Goal: Check status: Check status

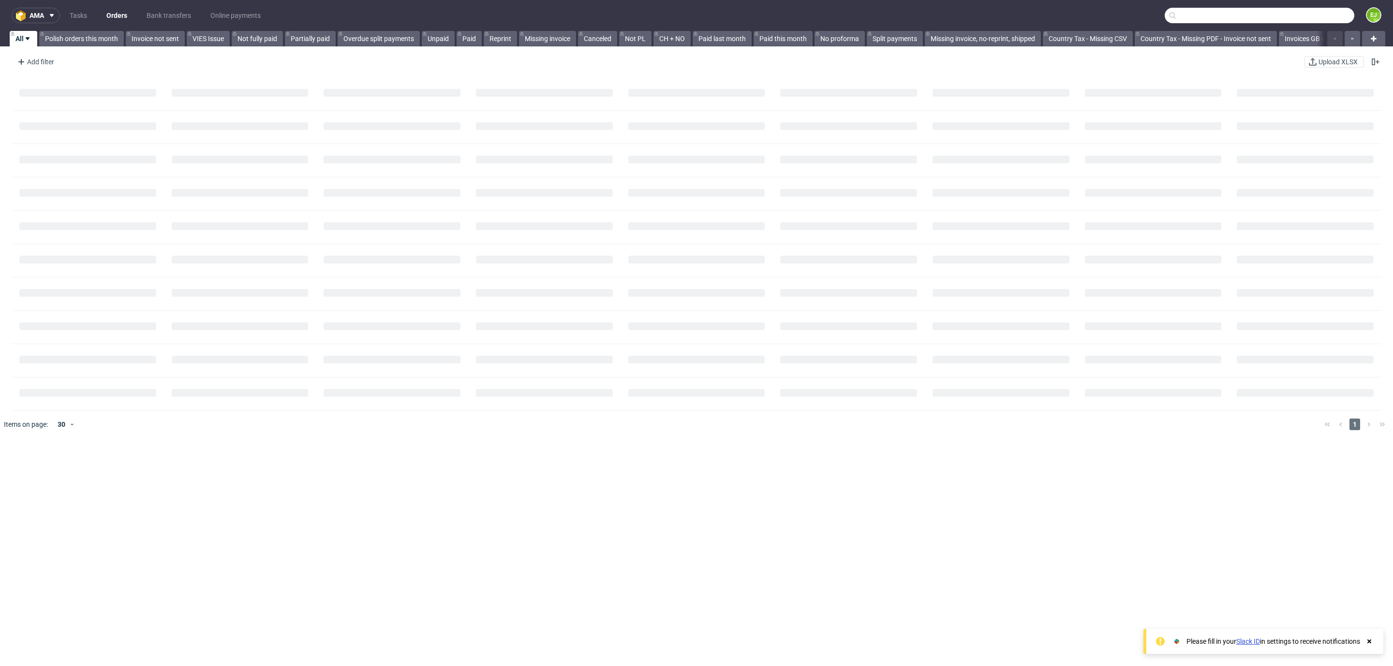
click at [1290, 13] on input "text" at bounding box center [1259, 15] width 190 height 15
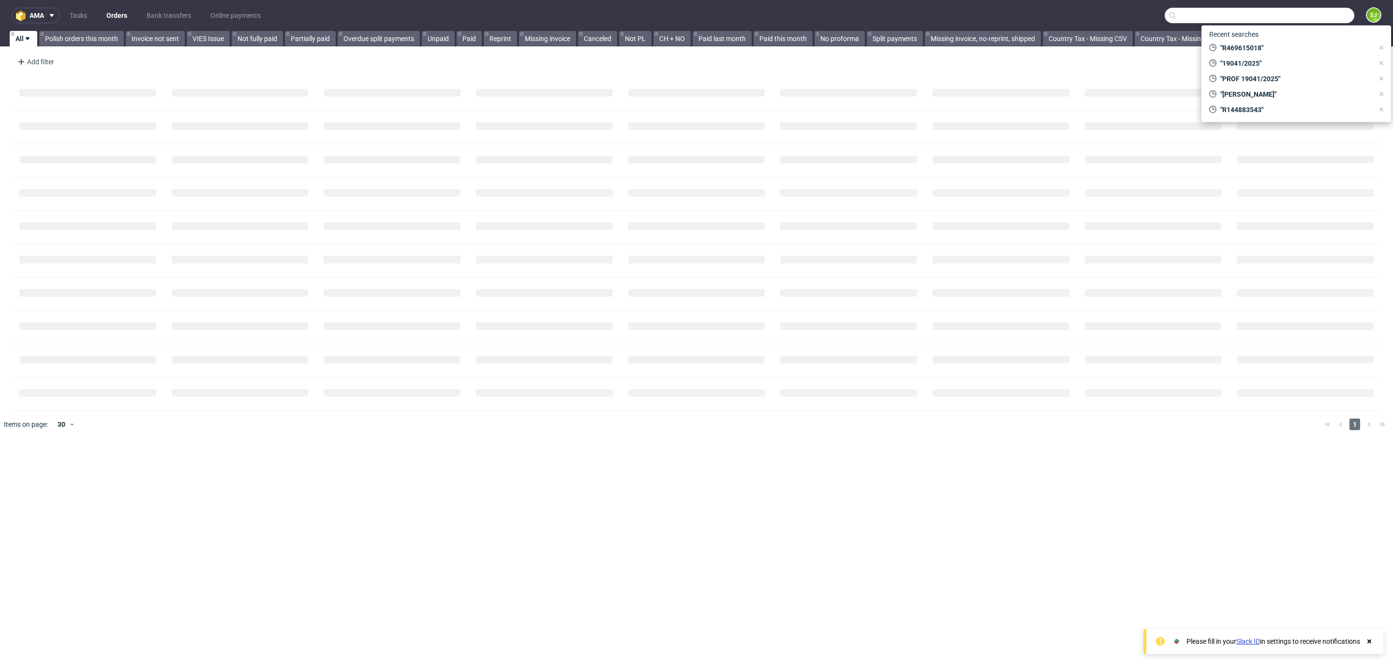
paste input "000002597"
type input "000002597"
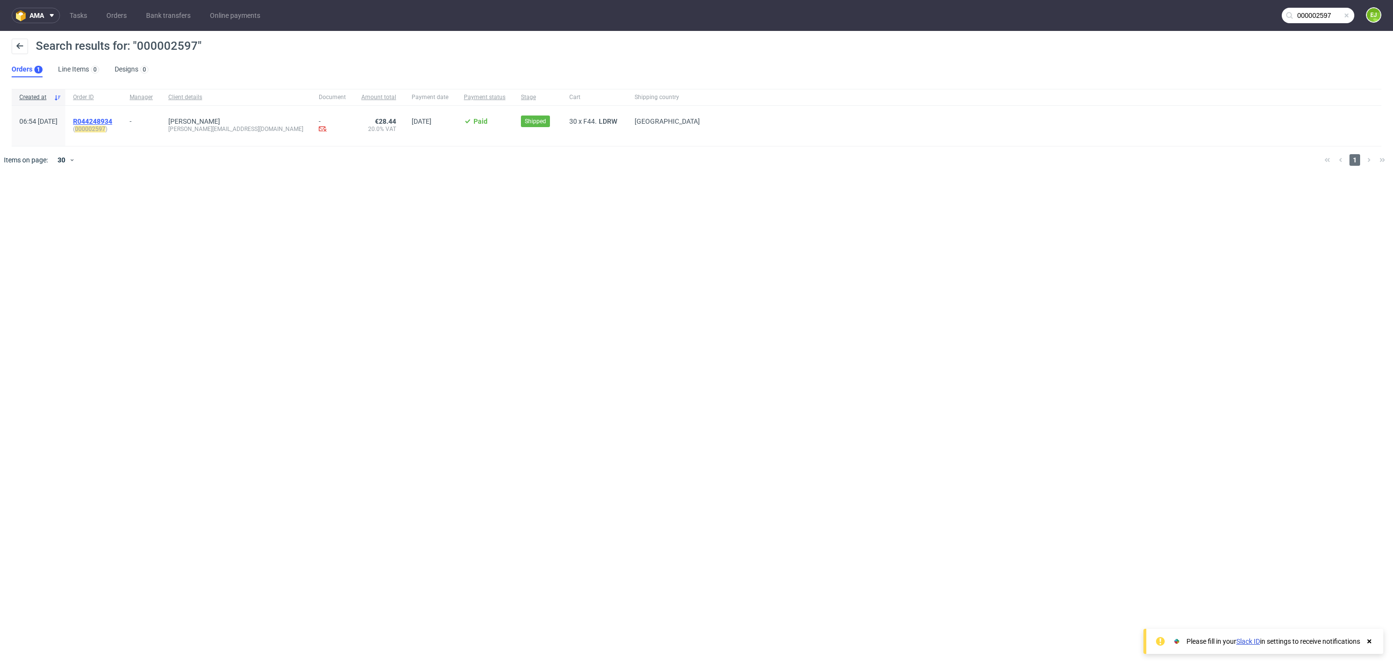
click at [112, 118] on span "R044248934" at bounding box center [92, 122] width 39 height 8
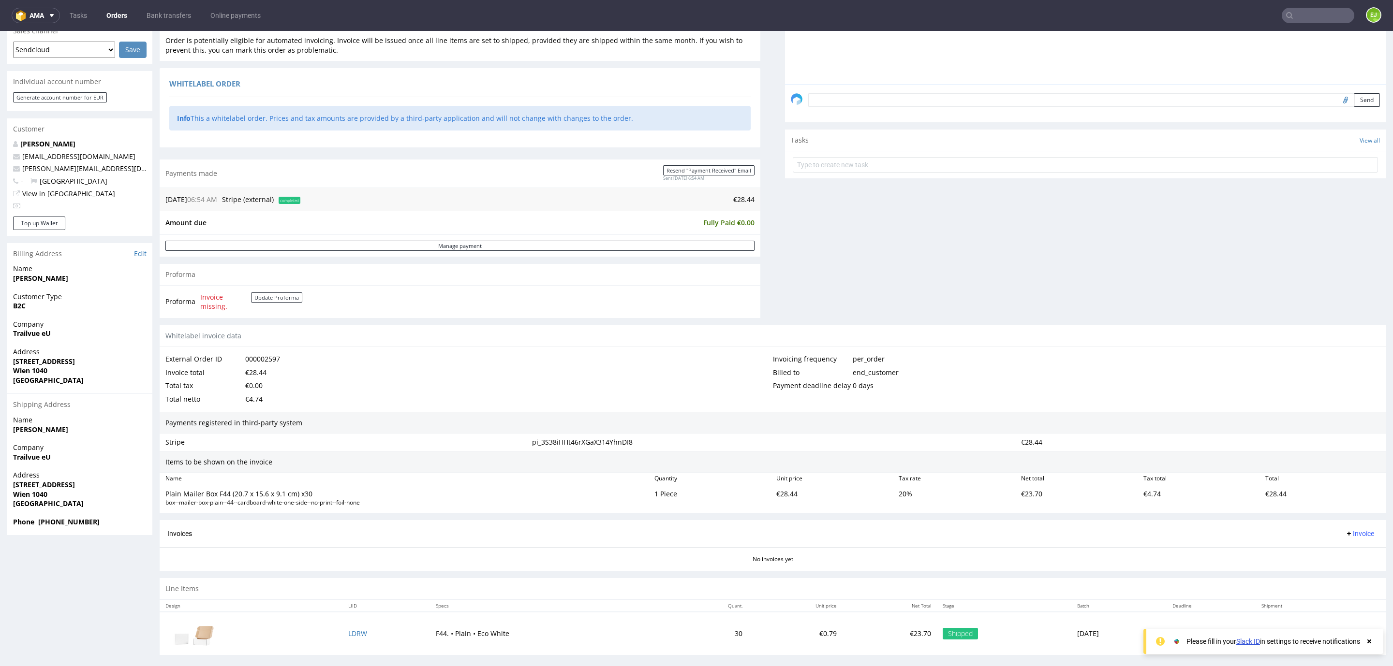
scroll to position [260, 0]
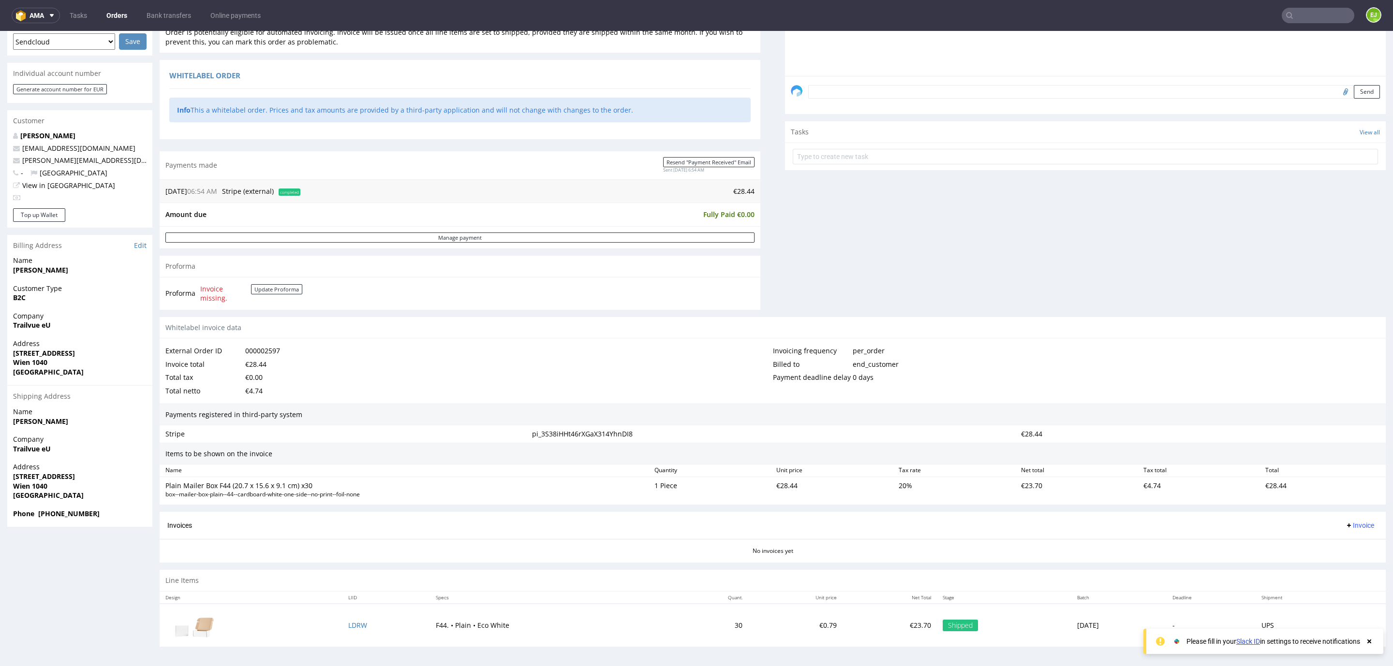
click at [41, 321] on strong "Trailvue eU" at bounding box center [32, 325] width 38 height 9
copy strong "Trailvue eU"
click at [57, 350] on strong "[STREET_ADDRESS]" at bounding box center [44, 353] width 62 height 9
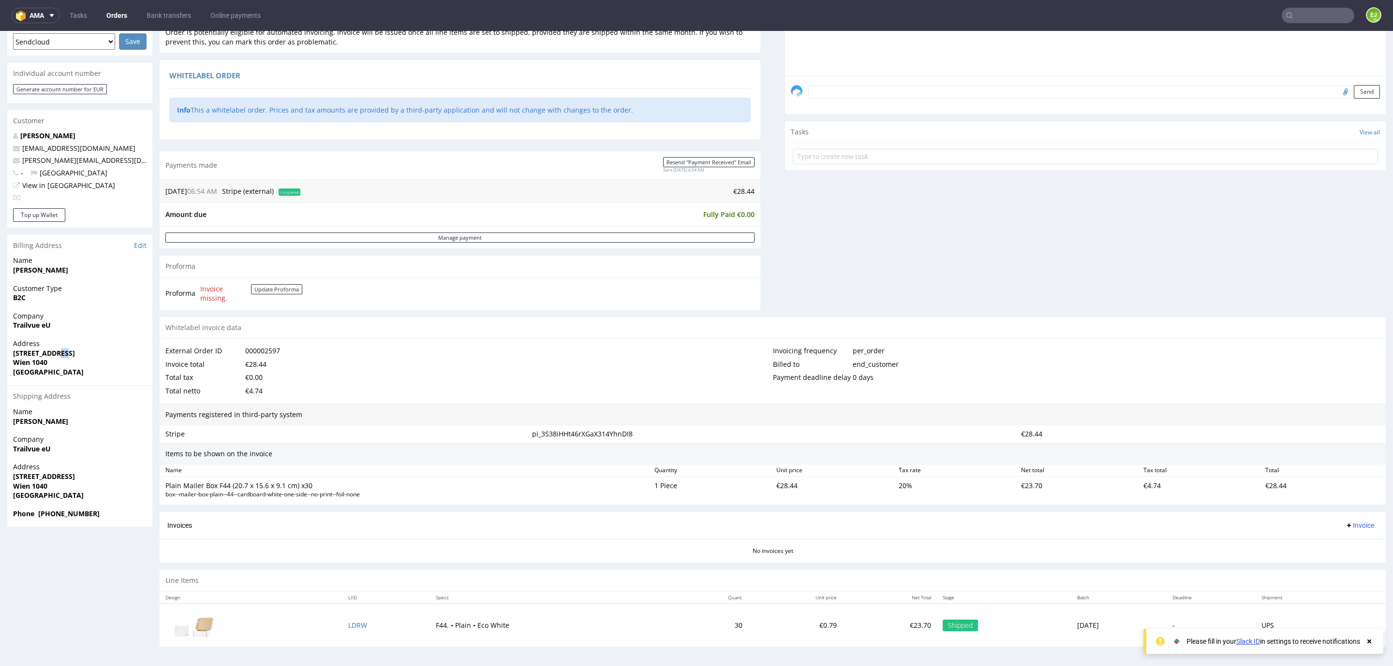
click at [57, 350] on strong "[STREET_ADDRESS]" at bounding box center [44, 353] width 62 height 9
copy strong "[STREET_ADDRESS]"
click at [45, 350] on strong "[STREET_ADDRESS]" at bounding box center [44, 353] width 62 height 9
click at [40, 353] on strong "[STREET_ADDRESS]" at bounding box center [44, 353] width 62 height 9
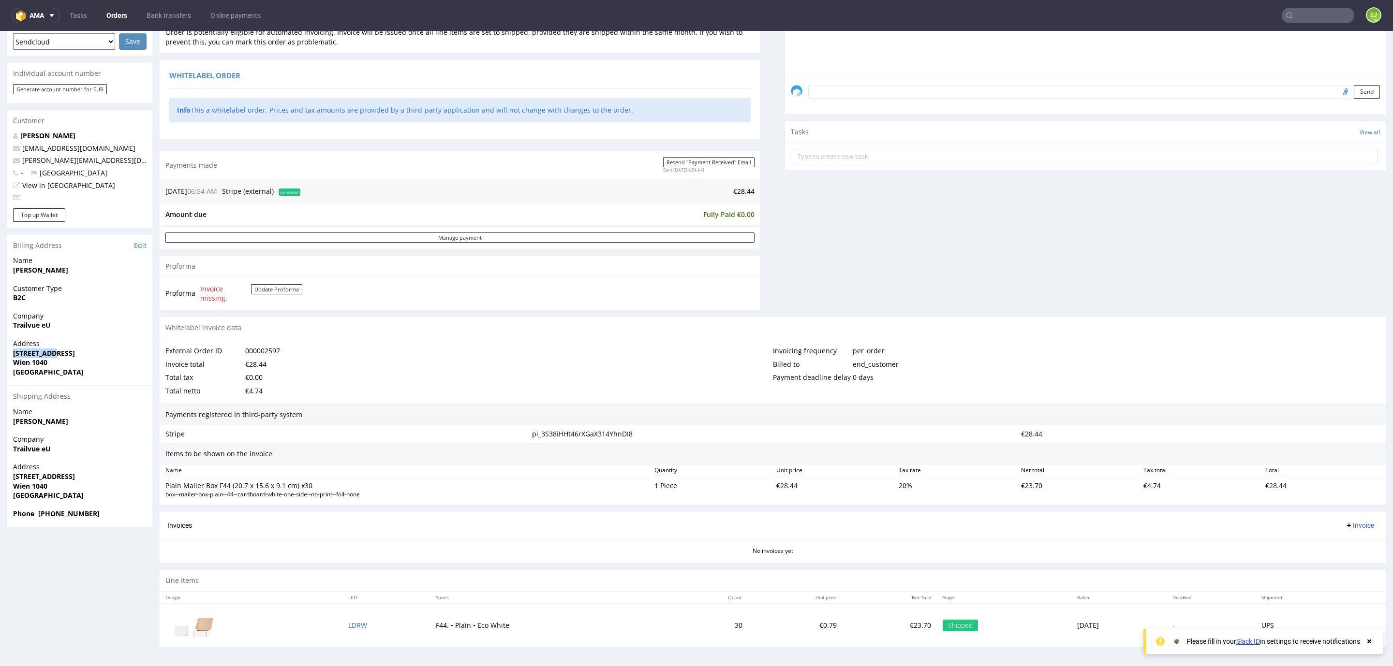
click at [40, 353] on strong "[STREET_ADDRESS]" at bounding box center [44, 353] width 62 height 9
copy strong "[STREET_ADDRESS]"
click at [32, 322] on strong "Trailvue eU" at bounding box center [32, 325] width 38 height 9
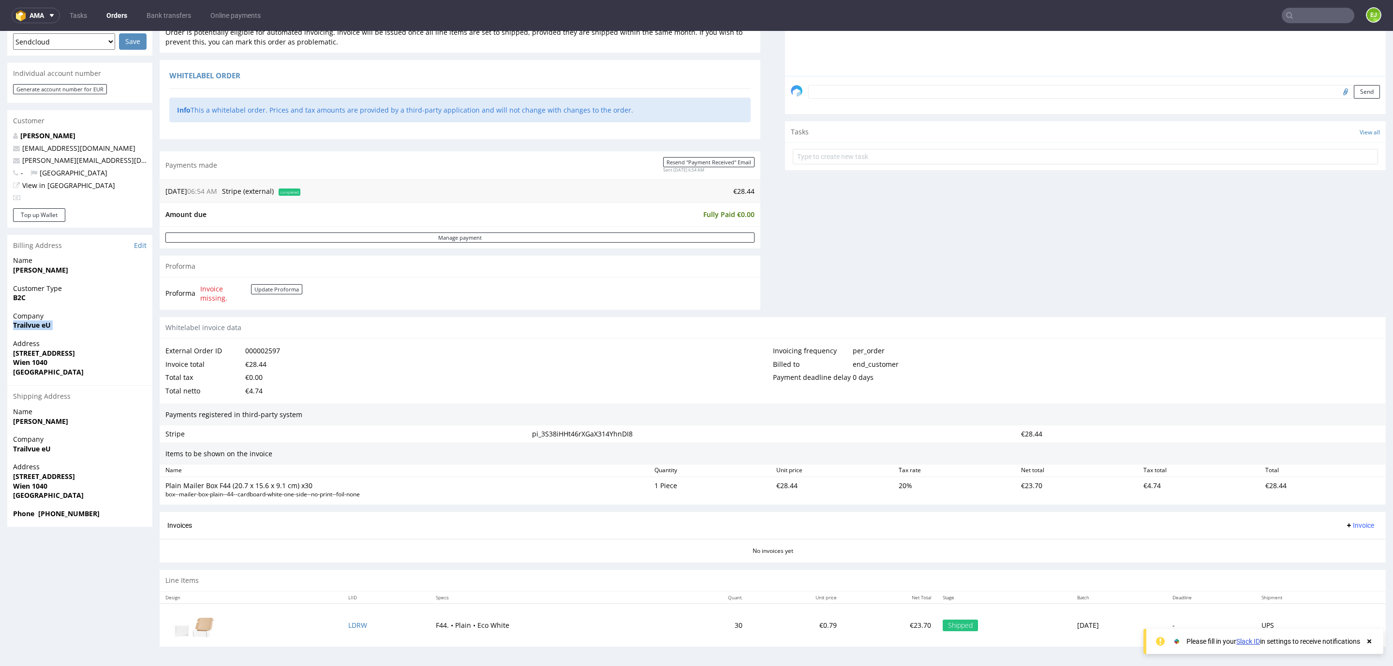
click at [32, 322] on strong "Trailvue eU" at bounding box center [32, 325] width 38 height 9
copy strong "Trailvue eU"
click at [39, 349] on strong "[STREET_ADDRESS]" at bounding box center [44, 353] width 62 height 9
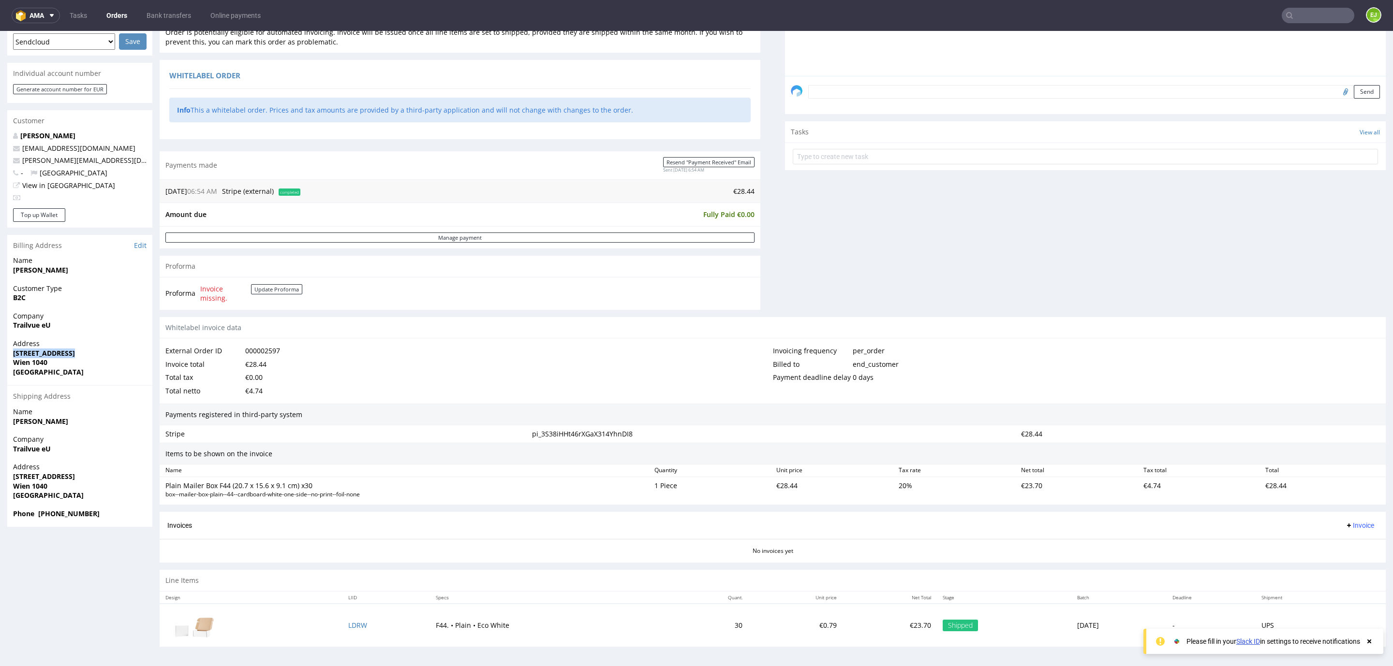
copy strong "[STREET_ADDRESS]"
click at [21, 358] on strong "Wien 1040" at bounding box center [30, 362] width 34 height 9
copy strong "[GEOGRAPHIC_DATA]"
click at [38, 360] on strong "Wien 1040" at bounding box center [30, 362] width 34 height 9
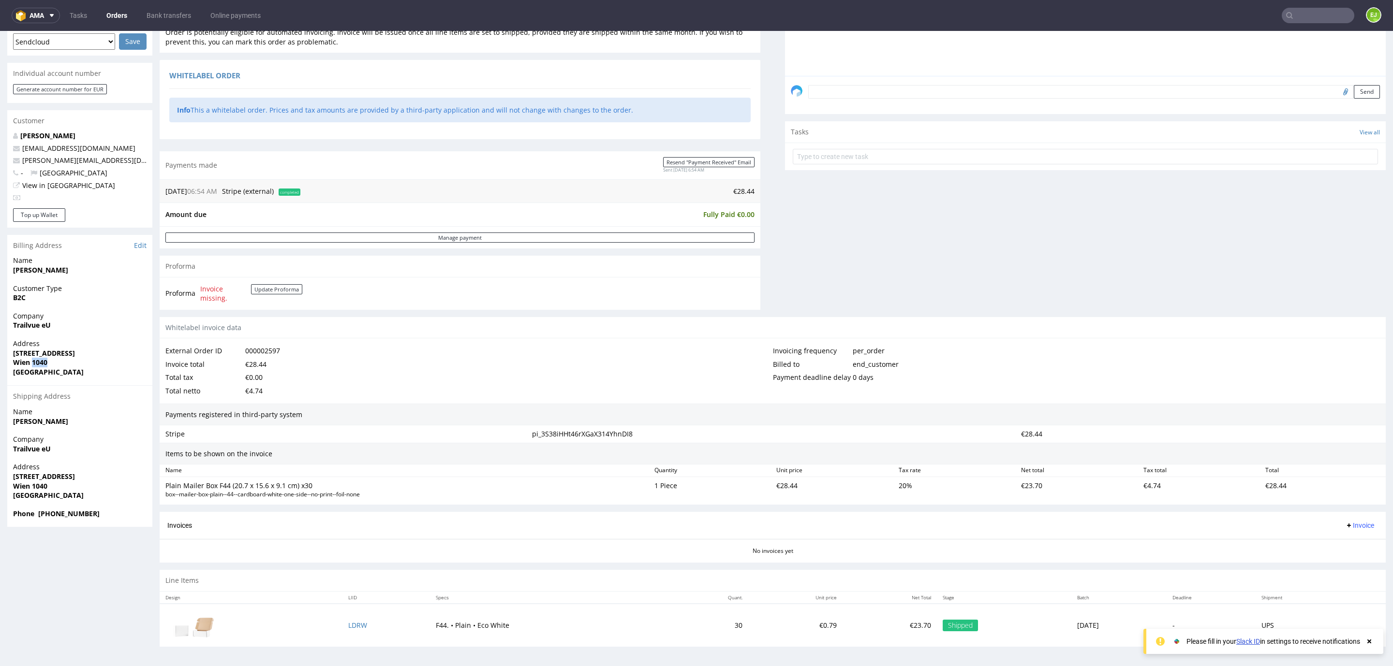
click at [38, 360] on strong "Wien 1040" at bounding box center [30, 362] width 34 height 9
copy strong "1040"
